Goal: Transaction & Acquisition: Download file/media

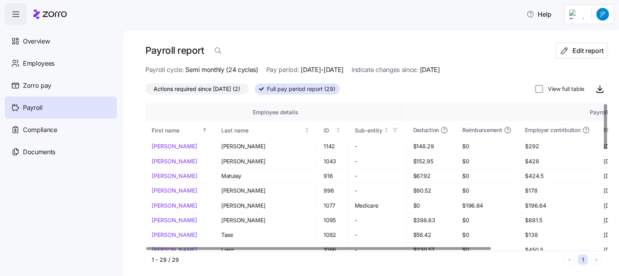
click at [602, 17] on html "Help Overview Employees Zorro pay Payroll Compliance Documents Payroll report E…" at bounding box center [309, 135] width 619 height 271
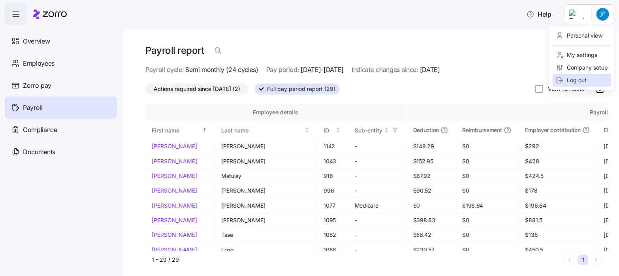
click at [578, 79] on div "Log out" at bounding box center [571, 80] width 31 height 9
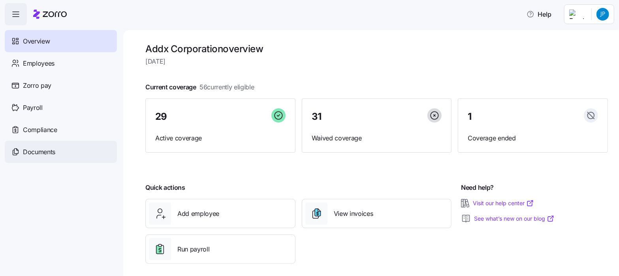
click at [30, 149] on span "Documents" at bounding box center [39, 152] width 32 height 10
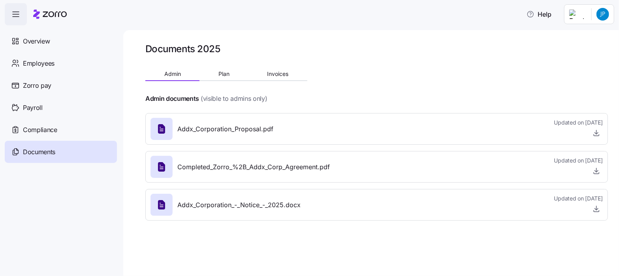
click at [164, 168] on icon at bounding box center [161, 166] width 7 height 9
click at [599, 171] on icon "button" at bounding box center [597, 171] width 8 height 8
click at [221, 72] on span "Plan" at bounding box center [224, 74] width 11 height 6
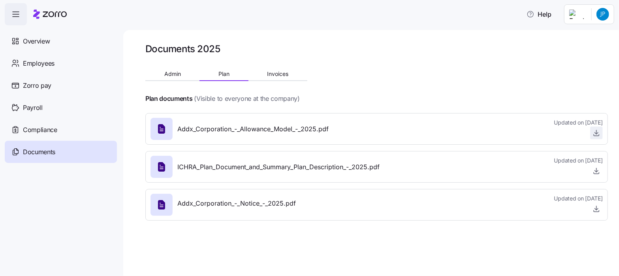
click at [595, 133] on icon "button" at bounding box center [597, 133] width 8 height 8
click at [54, 126] on span "Compliance" at bounding box center [40, 130] width 34 height 10
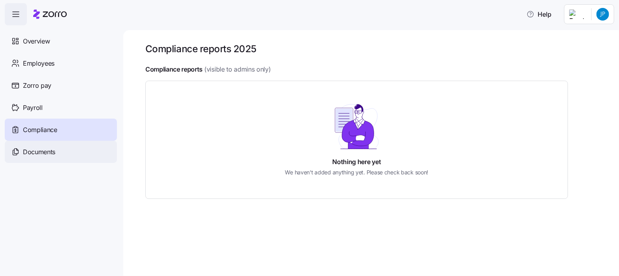
click at [42, 152] on span "Documents" at bounding box center [39, 152] width 32 height 10
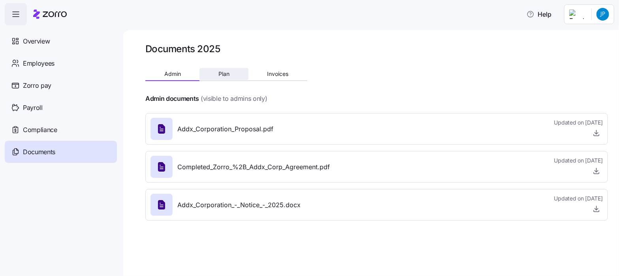
click at [222, 74] on span "Plan" at bounding box center [224, 74] width 11 height 6
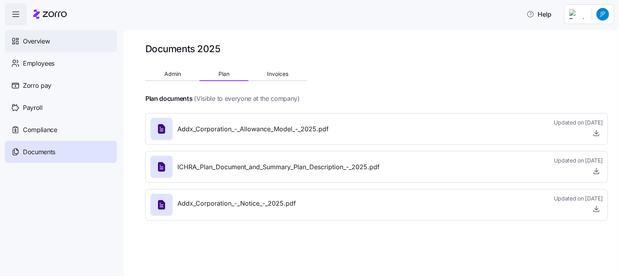
click at [41, 39] on span "Overview" at bounding box center [36, 41] width 27 height 10
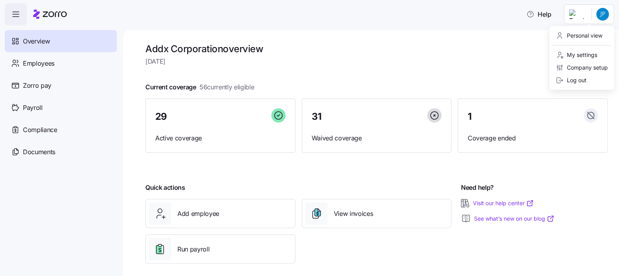
click at [602, 14] on html "Help Overview Employees Zorro pay Payroll Compliance Documents Addx Corporation…" at bounding box center [309, 135] width 619 height 271
click at [583, 79] on div "Log out" at bounding box center [571, 80] width 31 height 9
